Goal: Complete application form: Complete application form

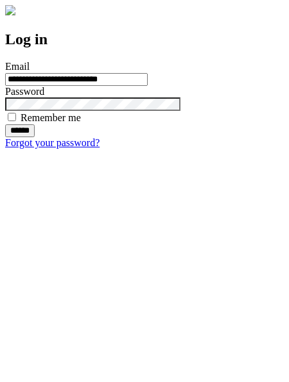
type input "**********"
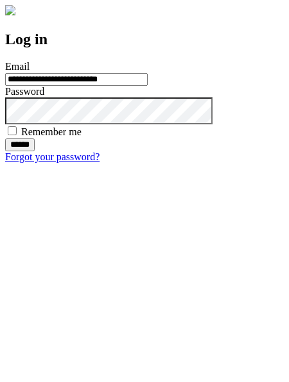
click at [35, 151] on input "******" at bounding box center [20, 145] width 30 height 13
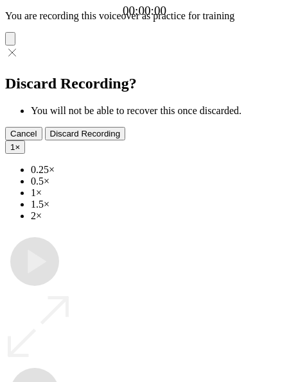
type input "**********"
